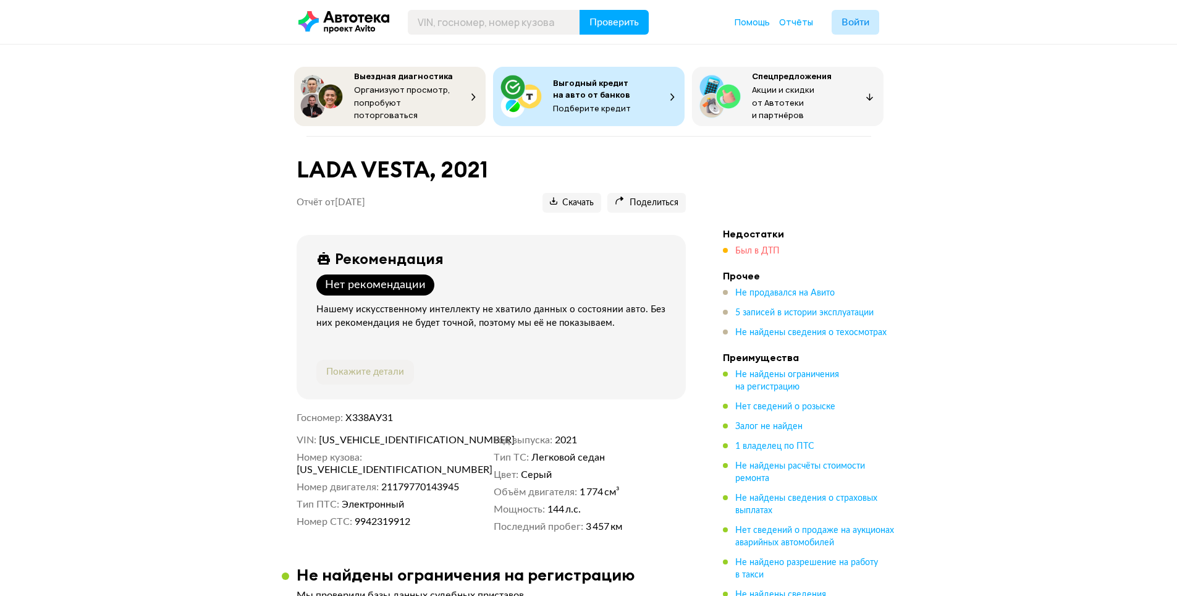
click at [760, 247] on span "Был в ДТП" at bounding box center [757, 251] width 45 height 9
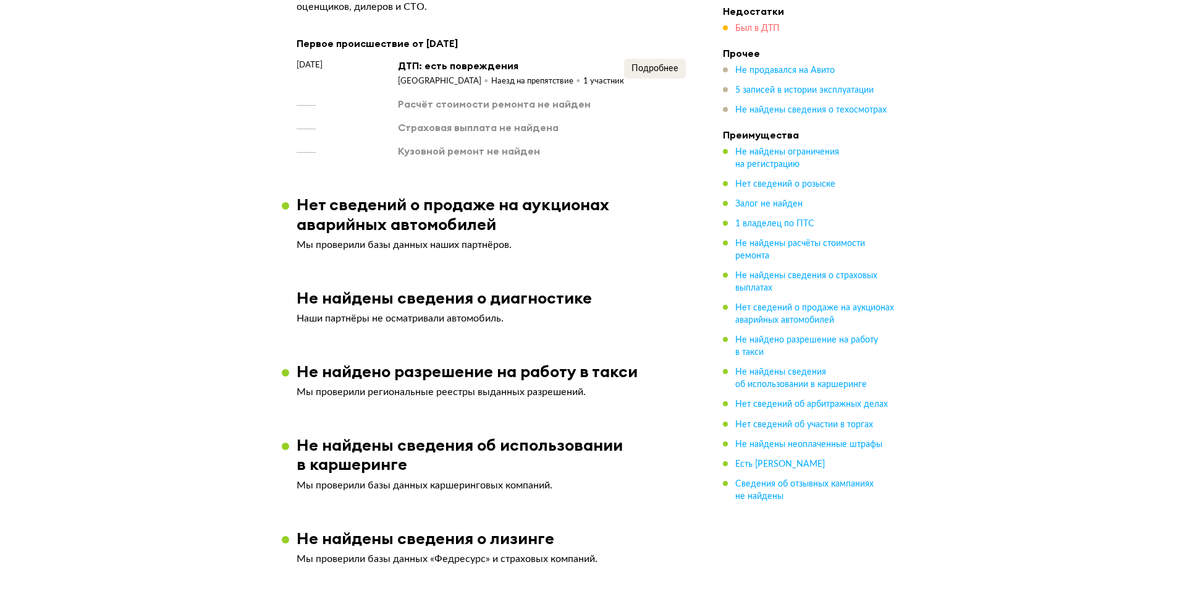
scroll to position [1038, 0]
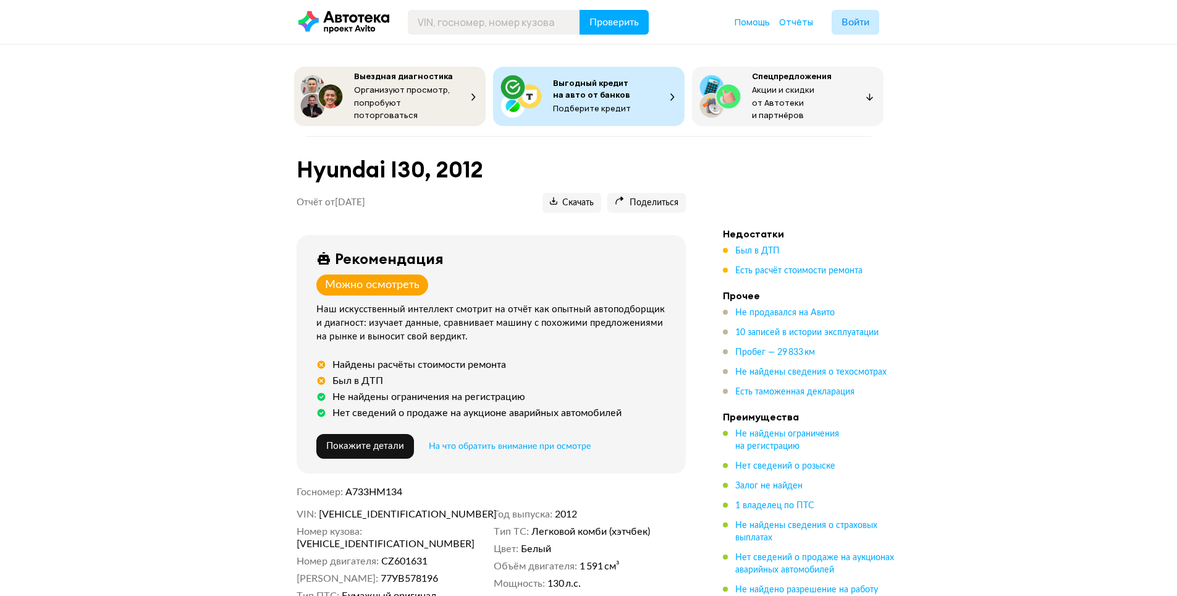
click at [758, 253] on ul "Был в ДТП Есть расчёт стоимости ремонта" at bounding box center [809, 261] width 173 height 32
click at [755, 247] on span "Был в ДТП" at bounding box center [757, 251] width 45 height 9
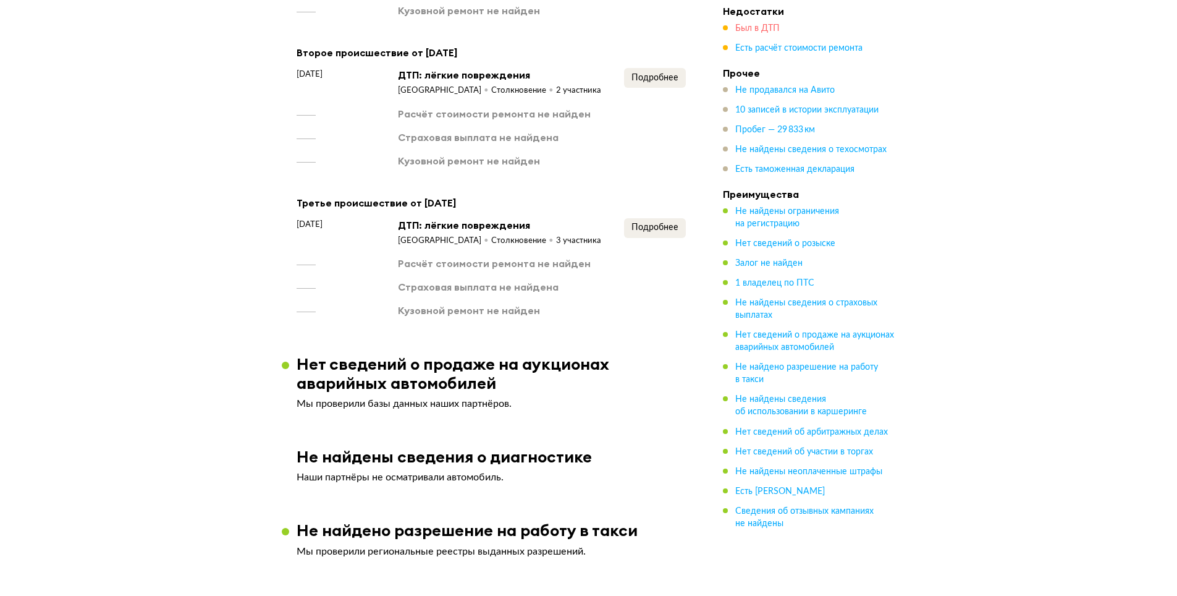
scroll to position [1252, 0]
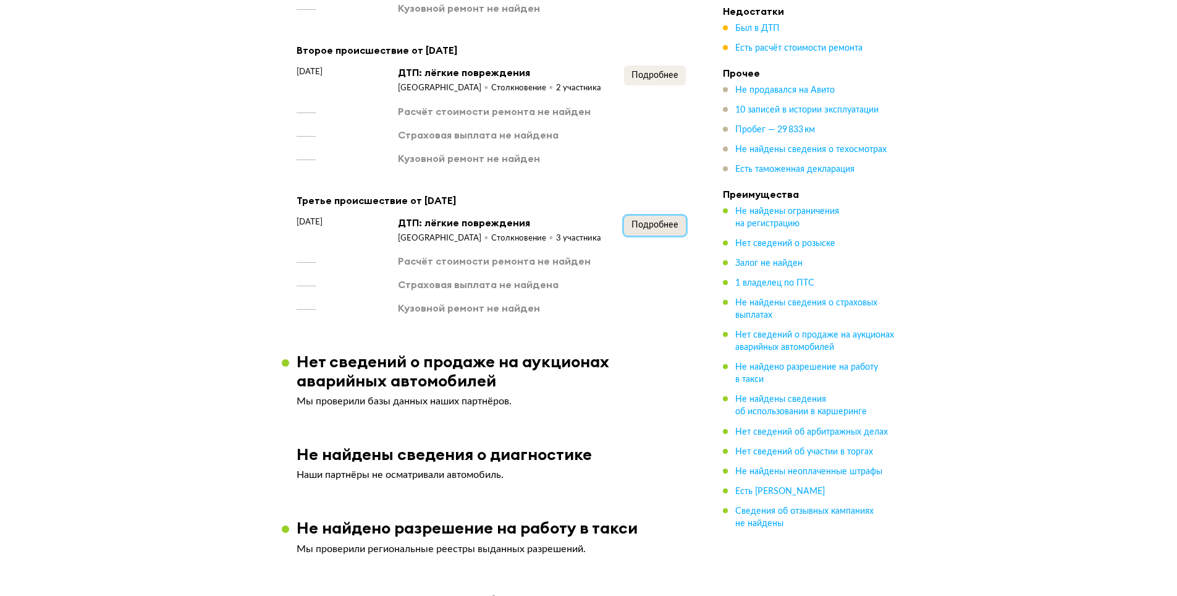
click at [640, 226] on span "Подробнее" at bounding box center [655, 225] width 47 height 9
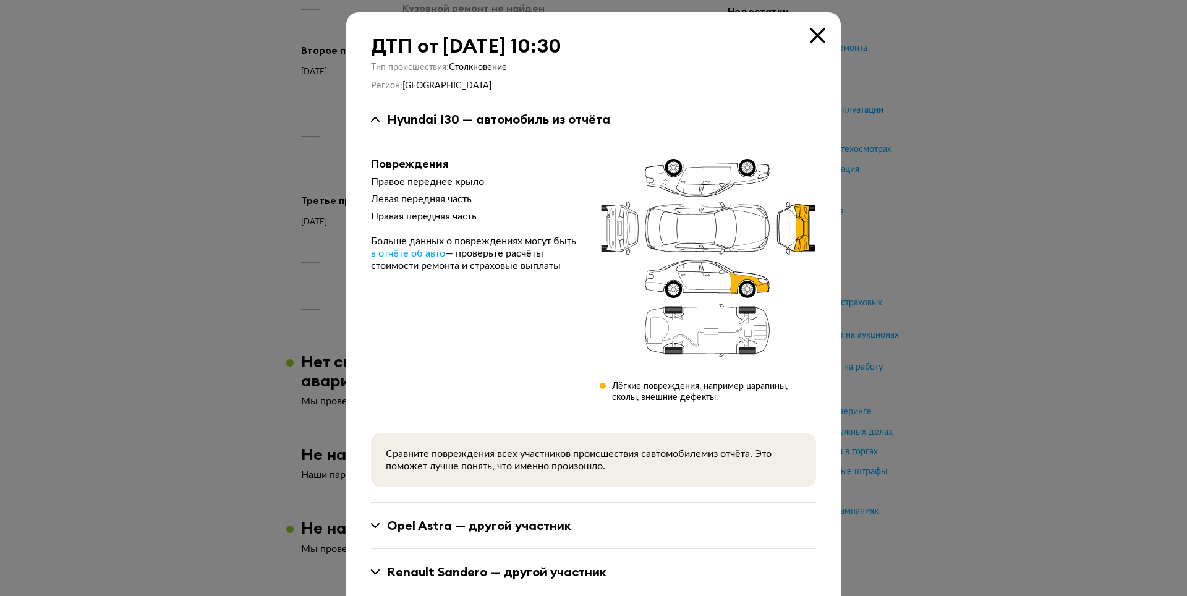
click at [812, 36] on icon at bounding box center [817, 35] width 15 height 15
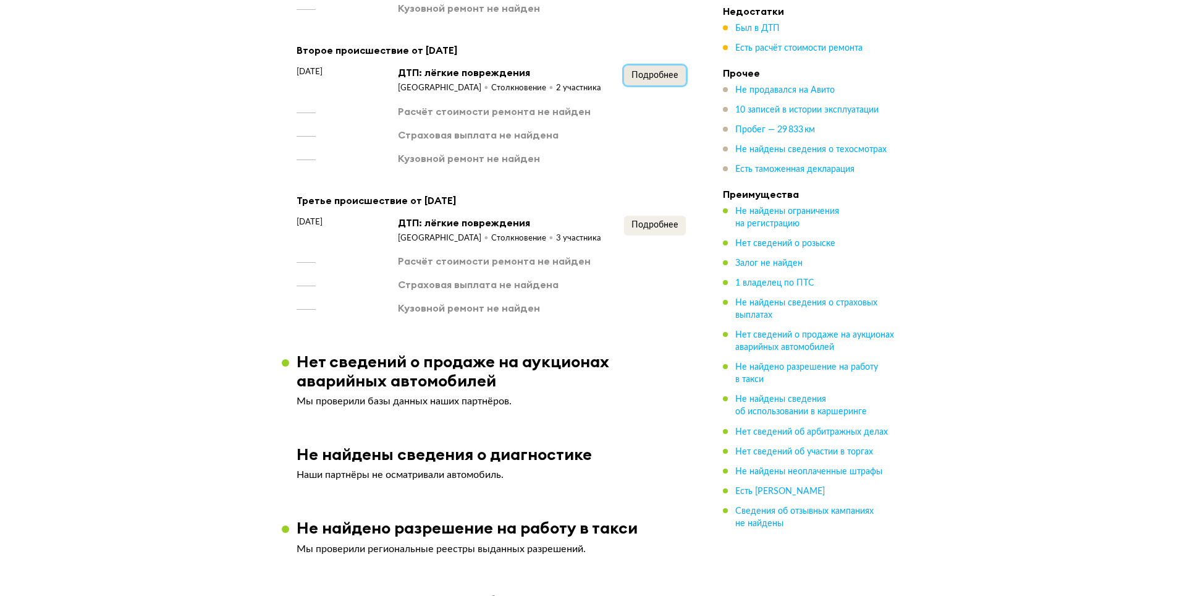
click at [660, 82] on button "Подробнее" at bounding box center [655, 76] width 62 height 20
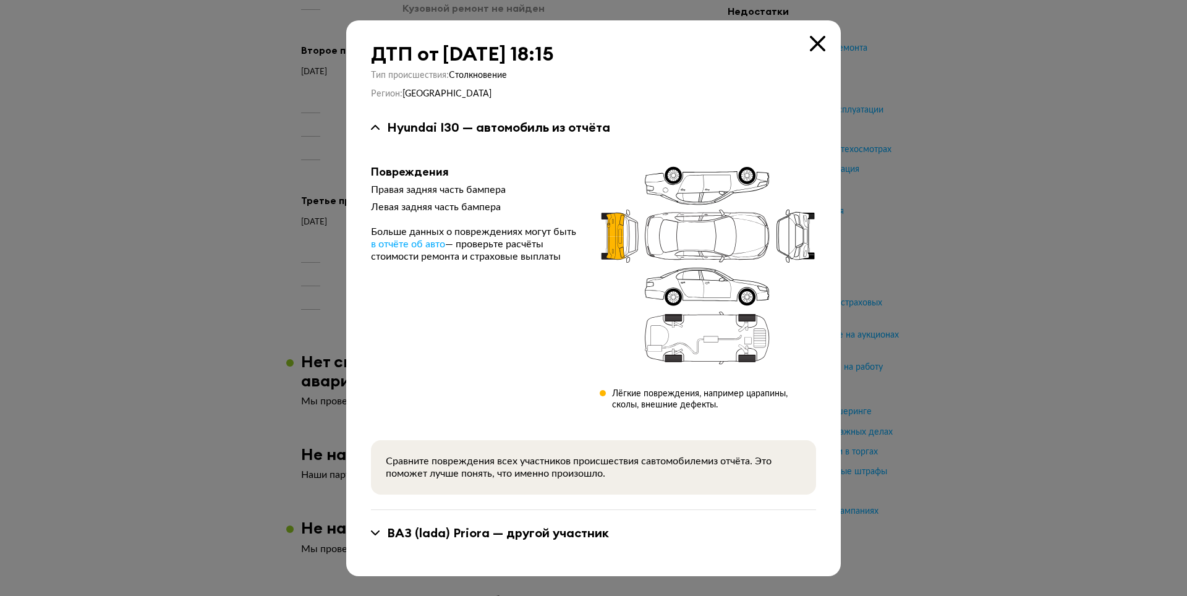
click at [815, 41] on icon at bounding box center [817, 43] width 15 height 15
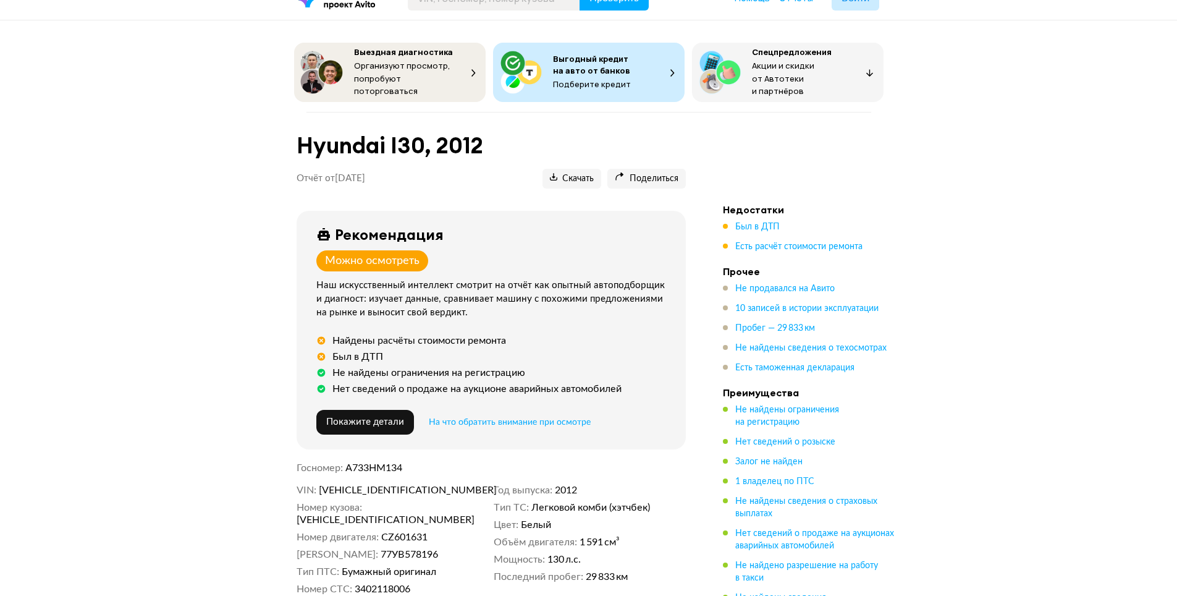
scroll to position [0, 0]
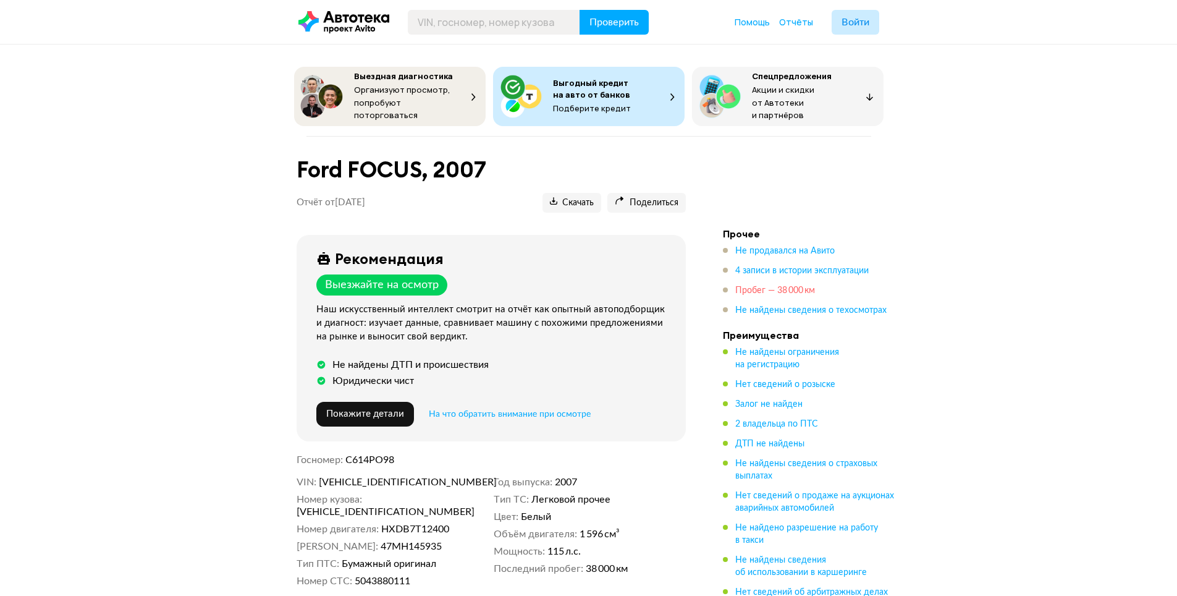
click at [774, 286] on span "Пробег — 38 000 км" at bounding box center [775, 290] width 80 height 9
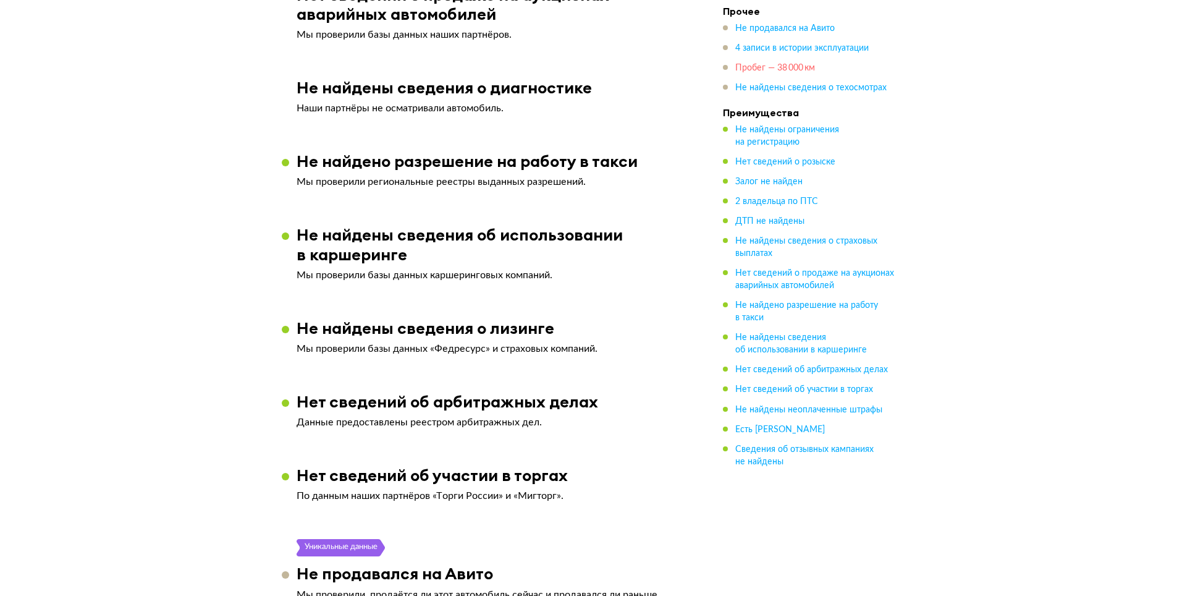
scroll to position [2664, 0]
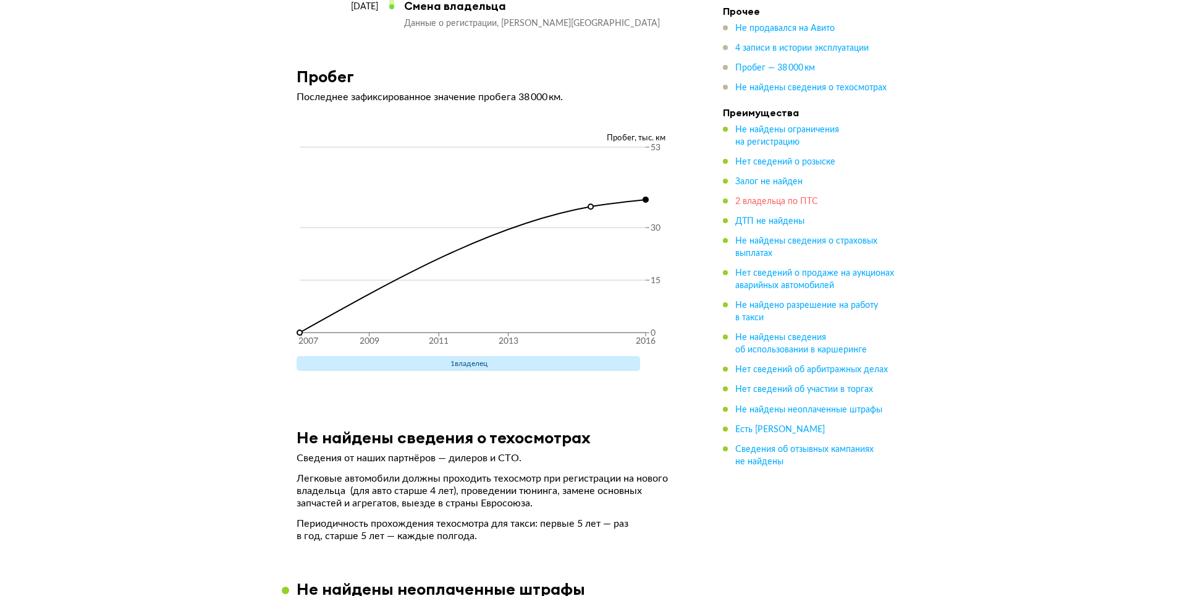
click at [765, 205] on span "2 владельца по ПТС" at bounding box center [776, 201] width 83 height 9
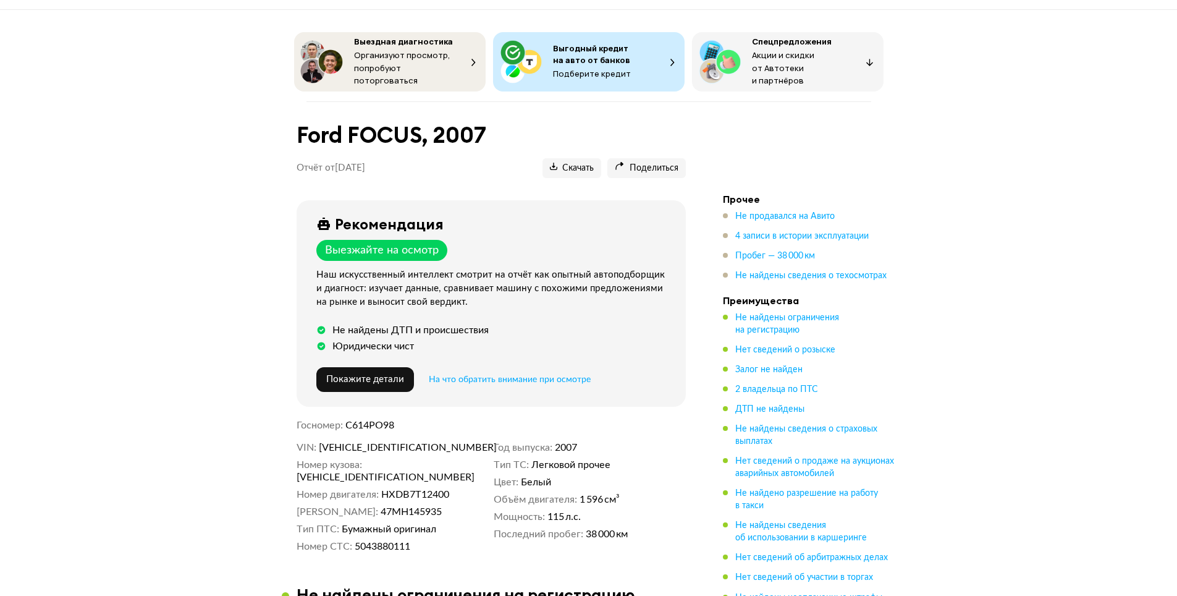
scroll to position [0, 0]
